Goal: Transaction & Acquisition: Purchase product/service

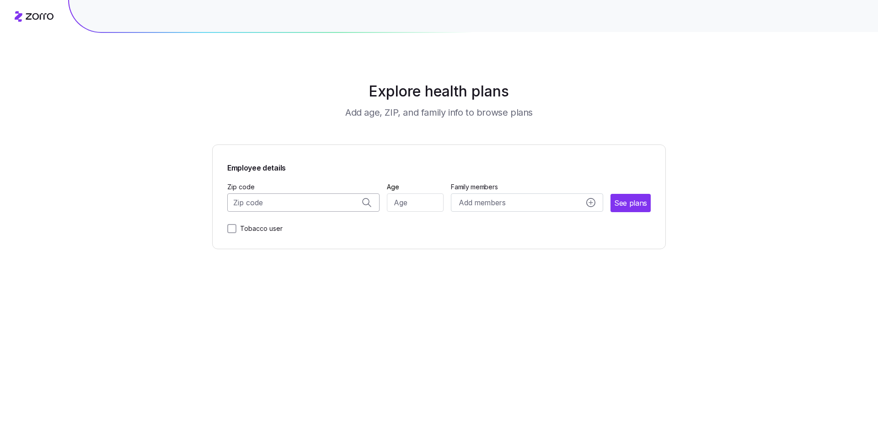
click at [310, 198] on input "Zip code" at bounding box center [303, 203] width 152 height 18
click at [285, 222] on span "10001, [US_STATE][GEOGRAPHIC_DATA], [GEOGRAPHIC_DATA]" at bounding box center [302, 226] width 128 height 11
type input "10001, [US_STATE][GEOGRAPHIC_DATA], [GEOGRAPHIC_DATA]"
click at [638, 207] on span "See plans" at bounding box center [631, 203] width 32 height 11
click at [413, 209] on input "Age" at bounding box center [415, 203] width 57 height 18
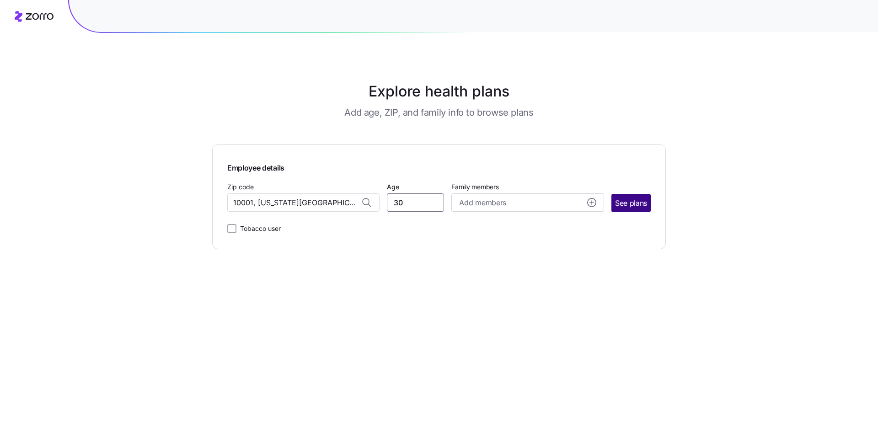
type input "30"
click at [632, 205] on span "See plans" at bounding box center [631, 203] width 32 height 11
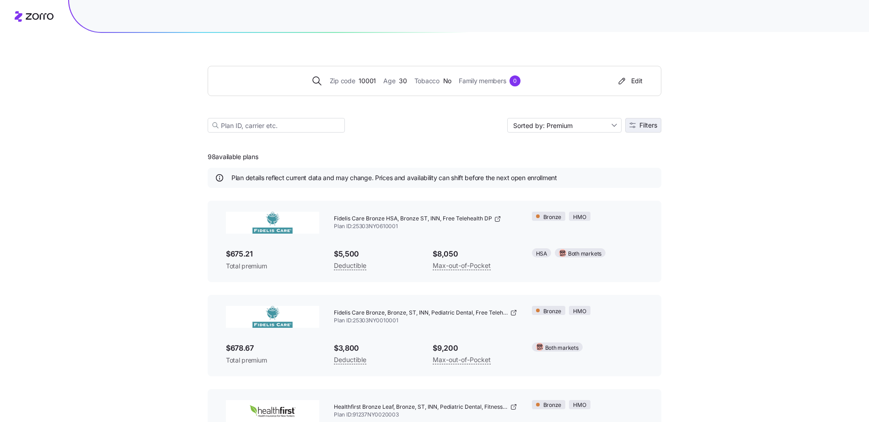
click at [645, 122] on span "Filters" at bounding box center [649, 125] width 18 height 6
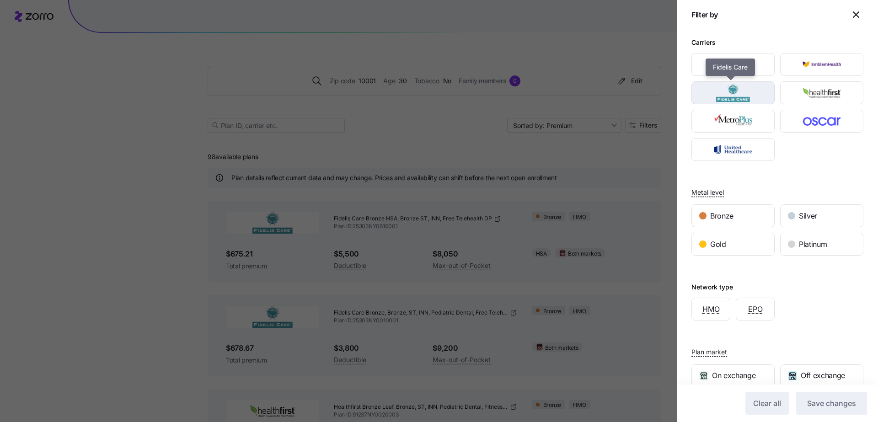
click at [717, 95] on img "button" at bounding box center [733, 93] width 67 height 18
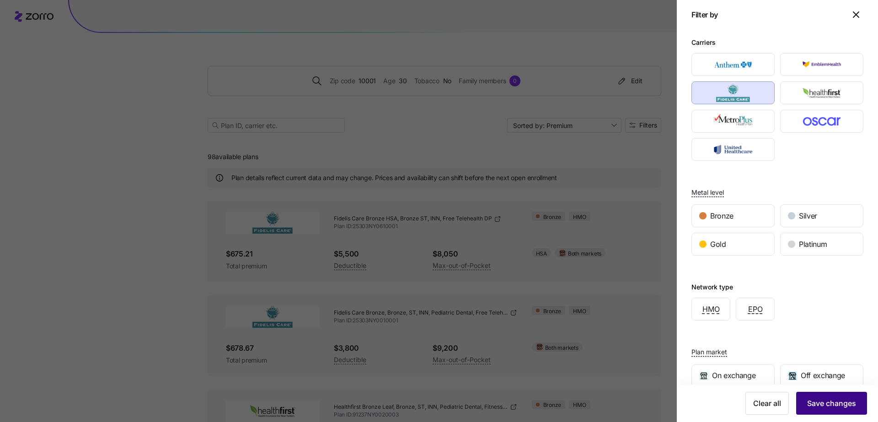
click at [820, 404] on span "Save changes" at bounding box center [831, 403] width 49 height 11
